Goal: Information Seeking & Learning: Check status

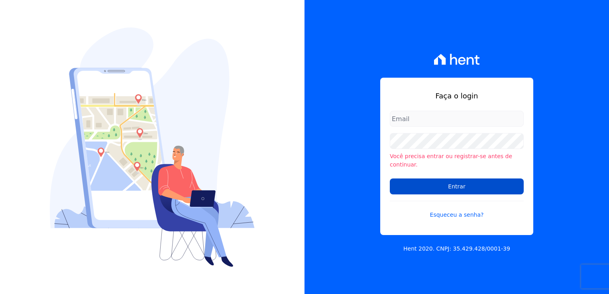
type input "financeiro@genesisempreendimentos.com.br"
click at [415, 184] on input "Entrar" at bounding box center [457, 187] width 134 height 16
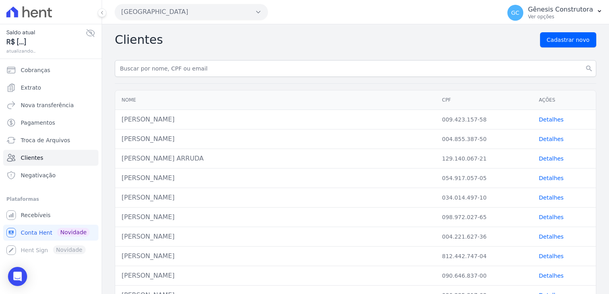
click at [239, 11] on button "[GEOGRAPHIC_DATA]" at bounding box center [191, 12] width 153 height 16
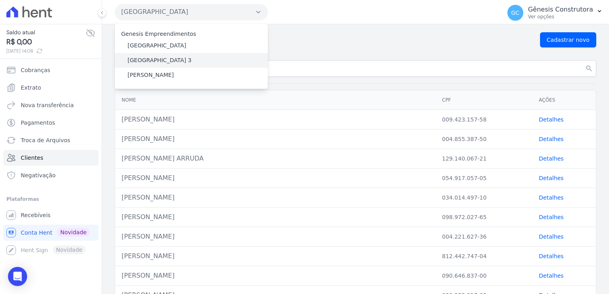
click at [210, 64] on div "[GEOGRAPHIC_DATA] 3" at bounding box center [191, 60] width 153 height 15
click at [169, 60] on label "[GEOGRAPHIC_DATA] 3" at bounding box center [160, 60] width 64 height 8
click at [0, 0] on input "[GEOGRAPHIC_DATA] 3" at bounding box center [0, 0] width 0 height 0
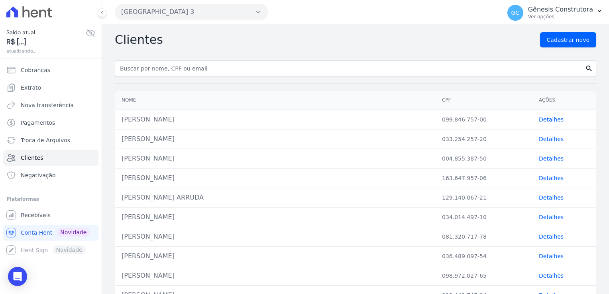
click at [585, 65] on icon "search" at bounding box center [589, 69] width 8 height 8
click at [585, 69] on icon "search" at bounding box center [589, 69] width 8 height 8
click at [29, 75] on link "Cobranças" at bounding box center [50, 70] width 95 height 16
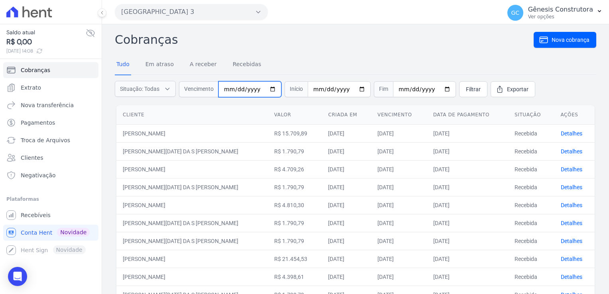
click at [230, 90] on input "date" at bounding box center [249, 89] width 63 height 16
click at [319, 55] on nav "Tudo Em atraso A receber Recebidas" at bounding box center [356, 65] width 482 height 20
click at [230, 88] on input "date" at bounding box center [249, 89] width 63 height 16
click at [262, 12] on button "[GEOGRAPHIC_DATA] 3" at bounding box center [191, 12] width 153 height 16
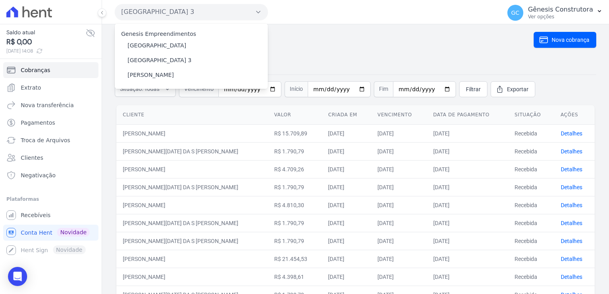
click at [264, 13] on button "[GEOGRAPHIC_DATA] 3" at bounding box center [191, 12] width 153 height 16
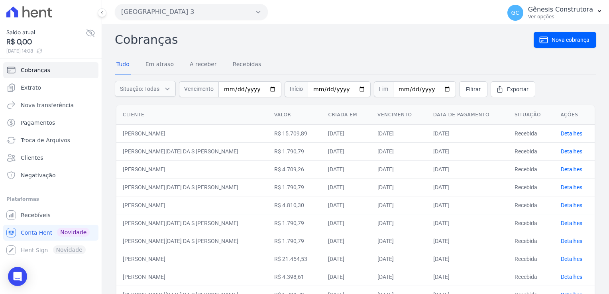
click at [290, 57] on nav "Tudo Em atraso A receber Recebidas" at bounding box center [356, 65] width 482 height 20
click at [234, 92] on input "date" at bounding box center [249, 89] width 63 height 16
click at [224, 89] on input "date" at bounding box center [249, 89] width 63 height 16
type input "[DATE]"
click at [466, 91] on span "Filtrar" at bounding box center [473, 89] width 15 height 8
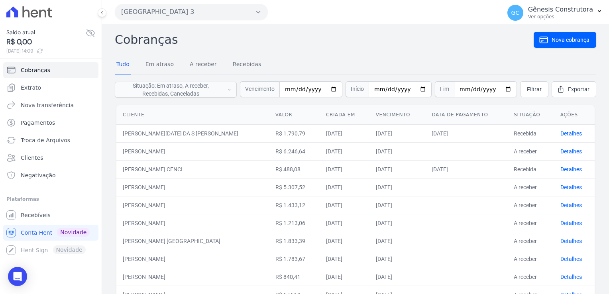
click at [210, 9] on button "[GEOGRAPHIC_DATA] 3" at bounding box center [191, 12] width 153 height 16
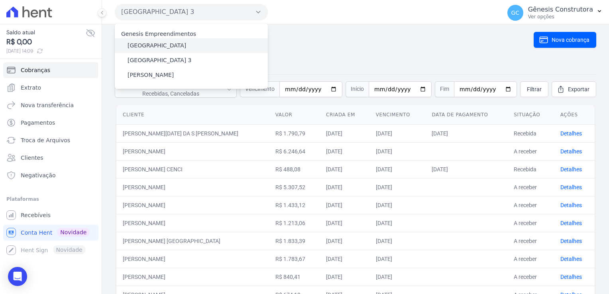
click at [187, 45] on div "[GEOGRAPHIC_DATA]" at bounding box center [191, 45] width 153 height 15
click at [193, 47] on div "[GEOGRAPHIC_DATA]" at bounding box center [191, 45] width 153 height 15
click at [182, 50] on div "[GEOGRAPHIC_DATA]" at bounding box center [191, 45] width 153 height 15
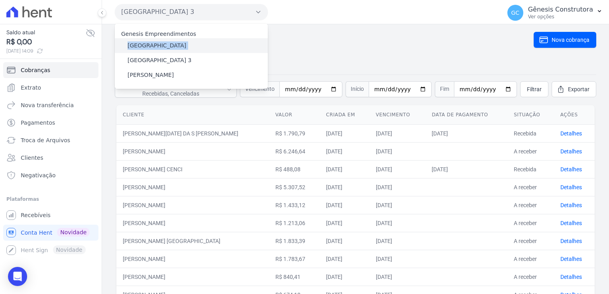
click at [182, 51] on div "[GEOGRAPHIC_DATA]" at bounding box center [191, 45] width 153 height 15
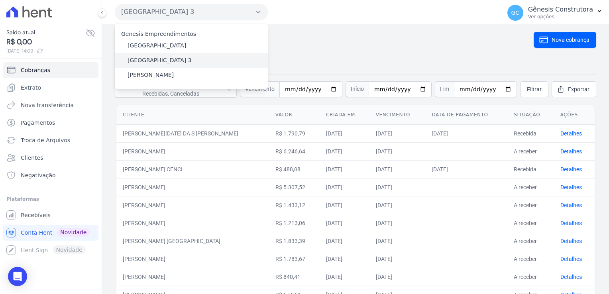
click at [182, 60] on div "[GEOGRAPHIC_DATA] 3" at bounding box center [191, 60] width 153 height 15
click at [409, 65] on nav "Tudo Em atraso A receber Recebidas" at bounding box center [356, 65] width 482 height 20
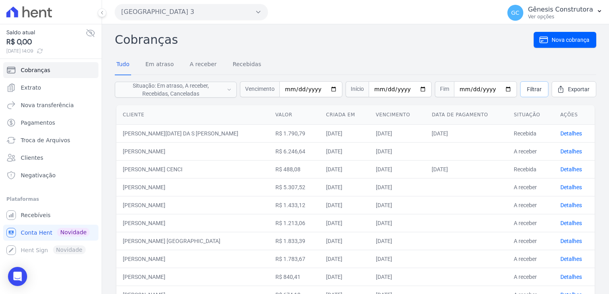
click at [527, 85] on span "Filtrar" at bounding box center [534, 89] width 15 height 8
click at [52, 158] on link "Clientes" at bounding box center [50, 158] width 95 height 16
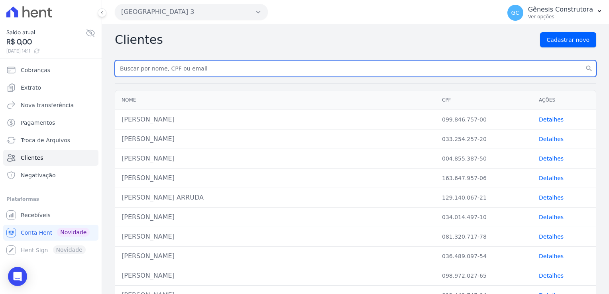
click at [164, 74] on input "text" at bounding box center [356, 68] width 482 height 17
paste input "[PERSON_NAME]"
type input "[PERSON_NAME]"
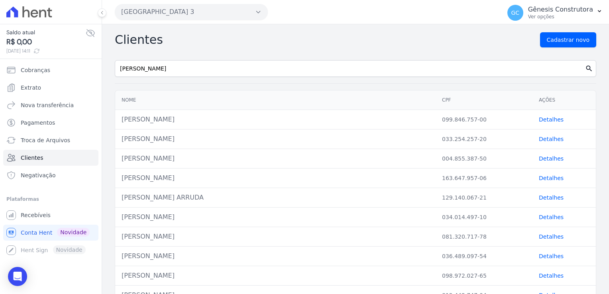
click at [585, 68] on icon "search" at bounding box center [589, 69] width 8 height 8
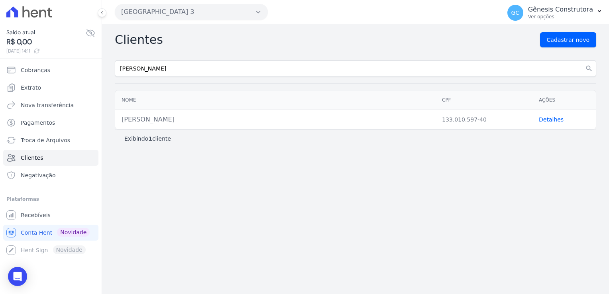
click at [545, 122] on link "Detalhes" at bounding box center [551, 119] width 25 height 6
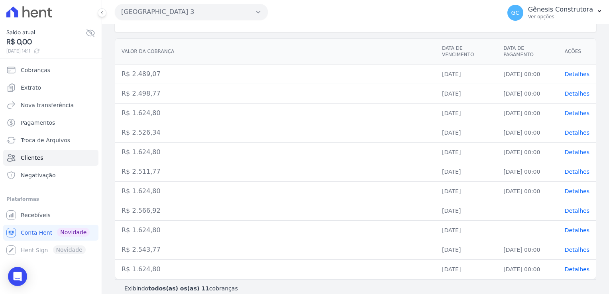
scroll to position [107, 0]
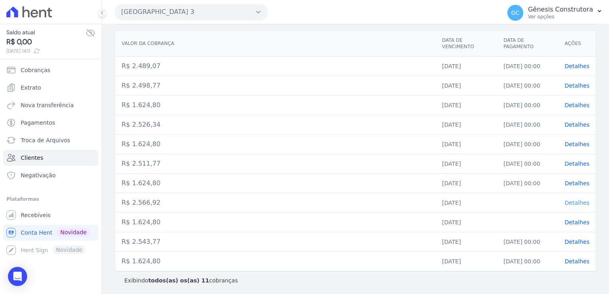
click at [578, 202] on span "Detalhes" at bounding box center [577, 203] width 25 height 6
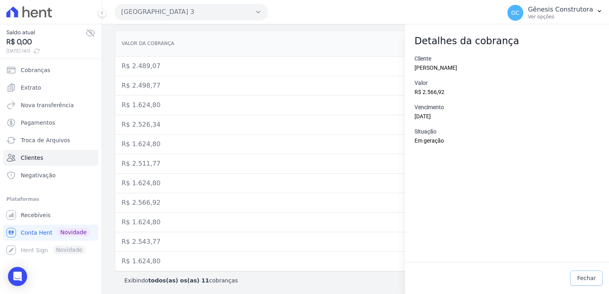
click at [588, 277] on span "Fechar" at bounding box center [586, 278] width 19 height 8
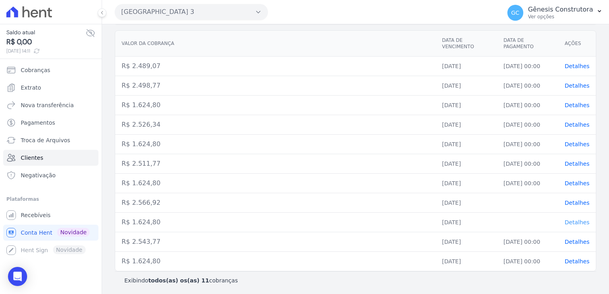
click at [572, 222] on span "Detalhes" at bounding box center [577, 222] width 25 height 6
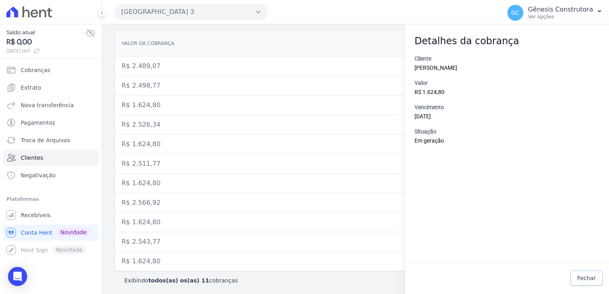
click at [587, 281] on span "Fechar" at bounding box center [586, 278] width 19 height 8
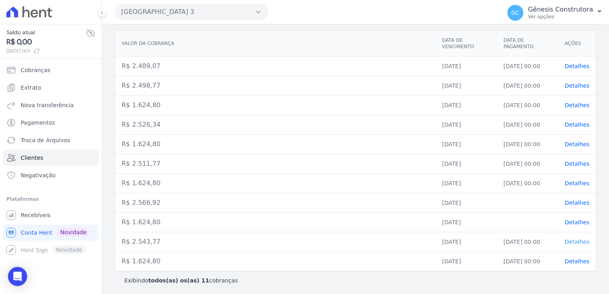
click at [577, 242] on span "Detalhes" at bounding box center [577, 242] width 25 height 6
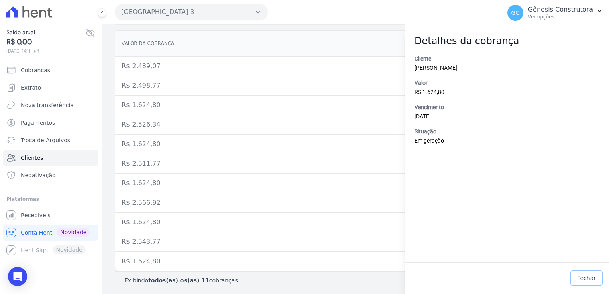
click at [582, 277] on span "Fechar" at bounding box center [586, 278] width 19 height 8
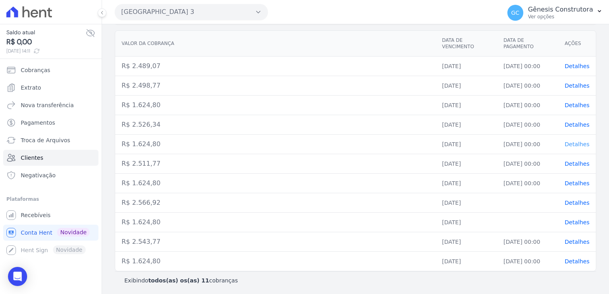
click at [578, 143] on span "Detalhes" at bounding box center [577, 144] width 25 height 6
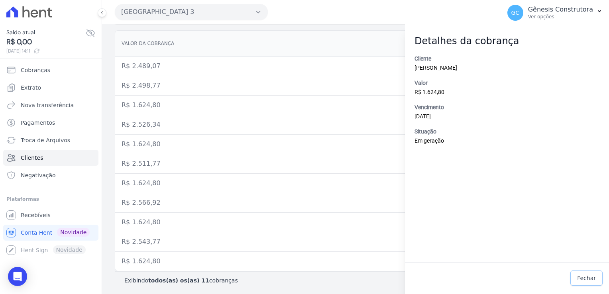
click at [588, 279] on span "Fechar" at bounding box center [586, 278] width 19 height 8
